Goal: Task Accomplishment & Management: Manage account settings

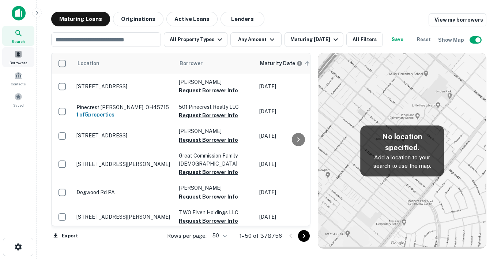
click at [19, 61] on span "Borrowers" at bounding box center [19, 63] width 18 height 6
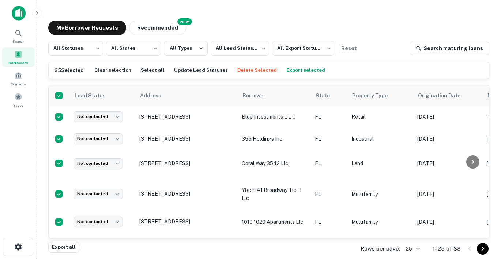
click at [291, 72] on button "Export selected" at bounding box center [306, 70] width 42 height 11
click at [374, 24] on div "My Borrower Requests NEW Recommended" at bounding box center [268, 27] width 441 height 15
